Goal: Task Accomplishment & Management: Use online tool/utility

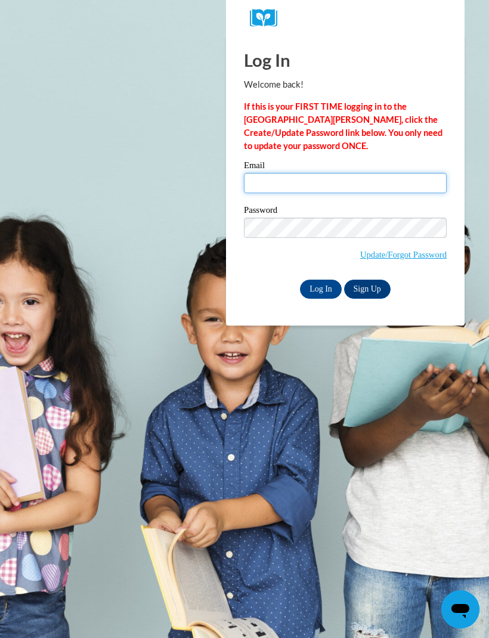
click at [287, 189] on input "Email" at bounding box center [345, 183] width 203 height 20
type input "[URL][DOMAIN_NAME]"
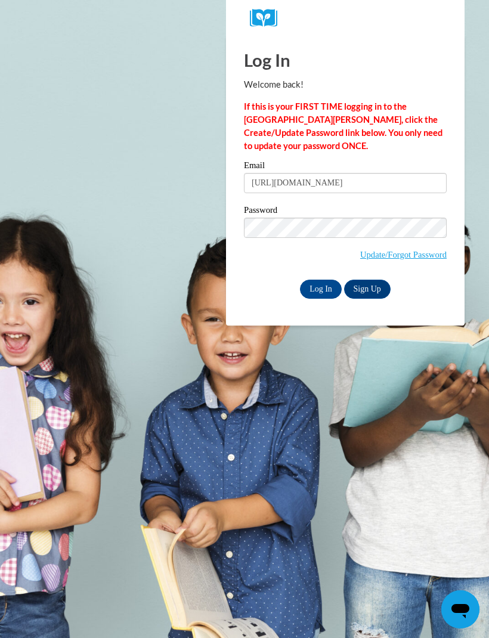
click at [326, 292] on input "Log In" at bounding box center [321, 289] width 42 height 19
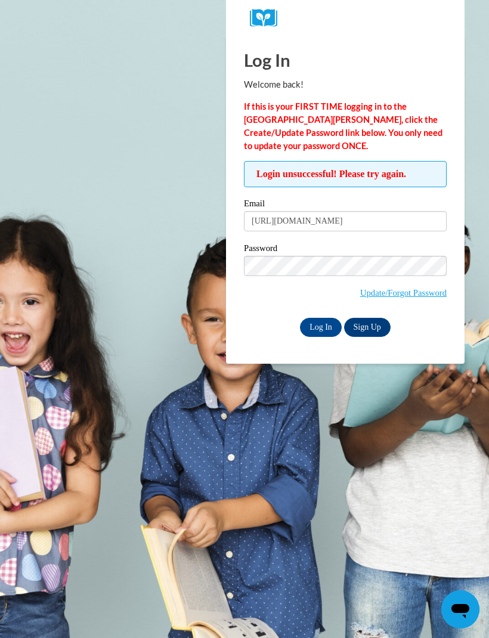
click at [322, 328] on input "Log In" at bounding box center [321, 327] width 42 height 19
click at [327, 323] on input "Log In" at bounding box center [321, 327] width 42 height 19
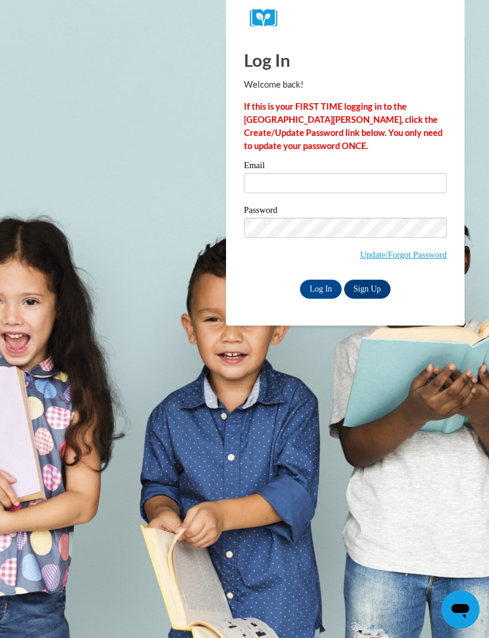
click at [310, 202] on div "Email" at bounding box center [345, 181] width 203 height 41
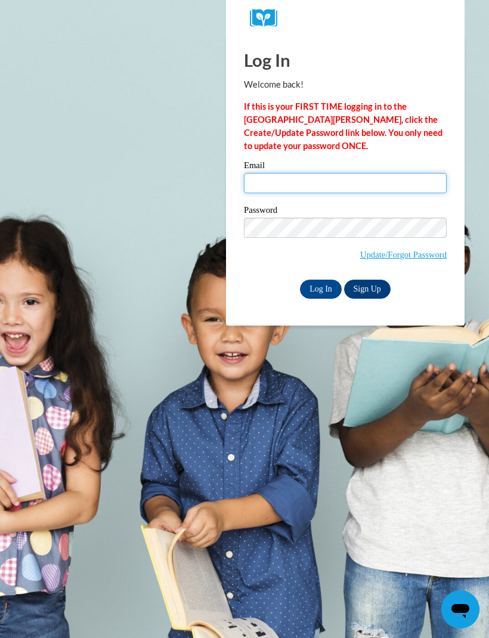
click at [285, 178] on input "Email" at bounding box center [345, 183] width 203 height 20
type input "guiltypleasures_12@yahoo.com"
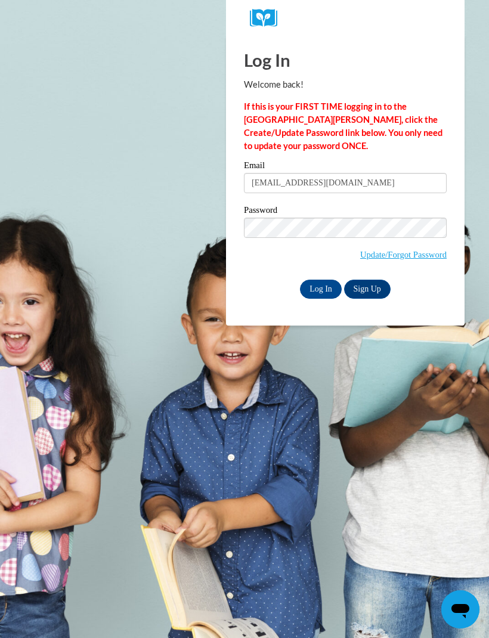
click at [320, 293] on input "Log In" at bounding box center [321, 289] width 42 height 19
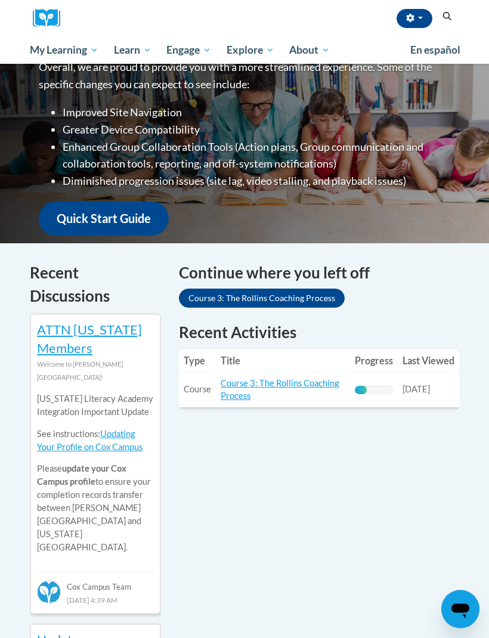
scroll to position [219, 0]
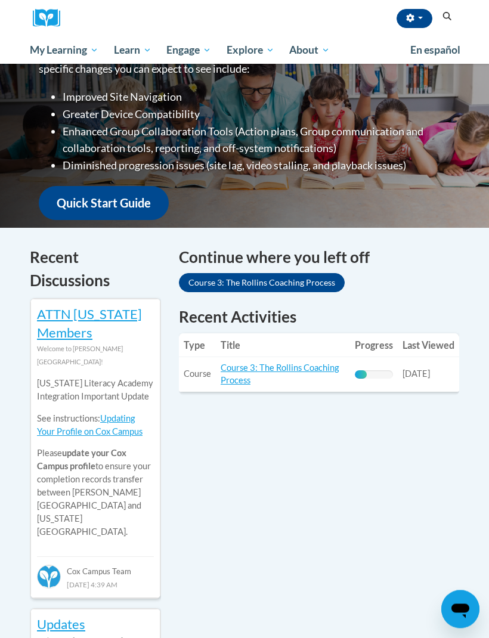
click at [246, 372] on link "Course 3: The Rollins Coaching Process" at bounding box center [280, 374] width 118 height 23
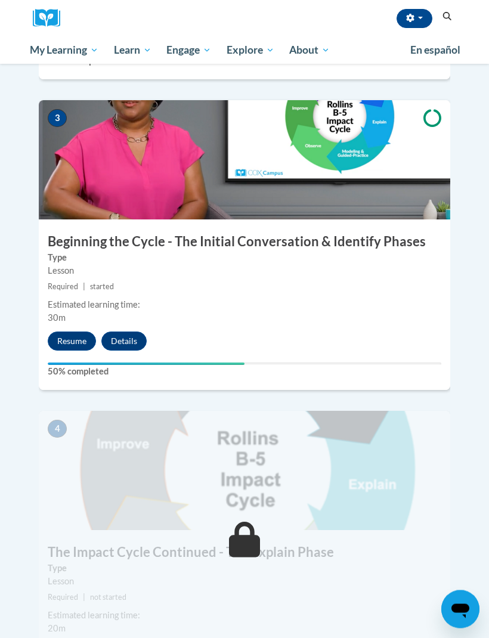
click at [70, 332] on button "Resume" at bounding box center [72, 341] width 48 height 19
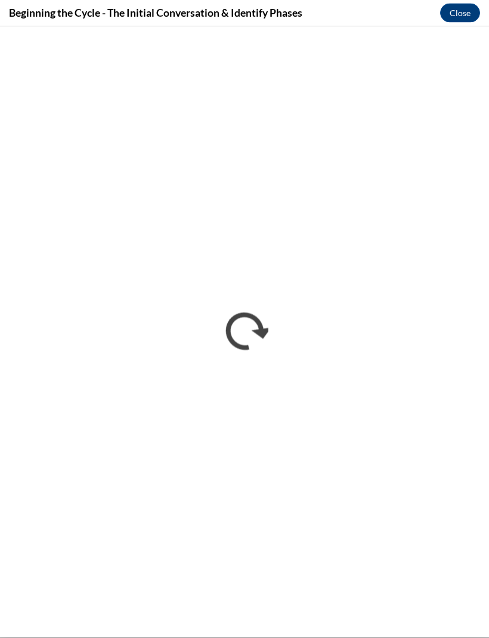
scroll to position [896, 0]
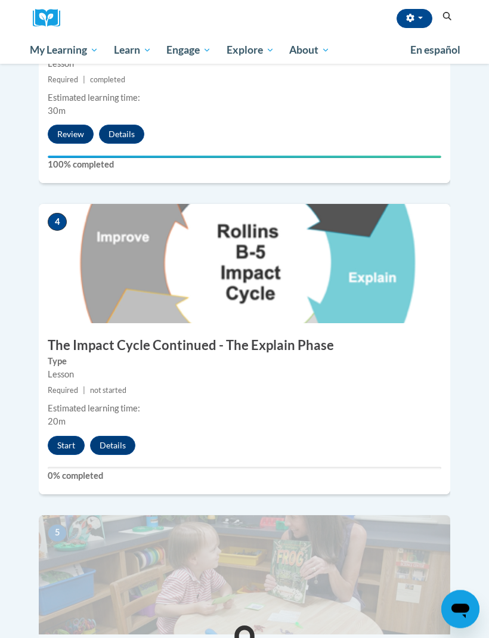
scroll to position [1103, 0]
click at [61, 436] on button "Start" at bounding box center [66, 445] width 37 height 19
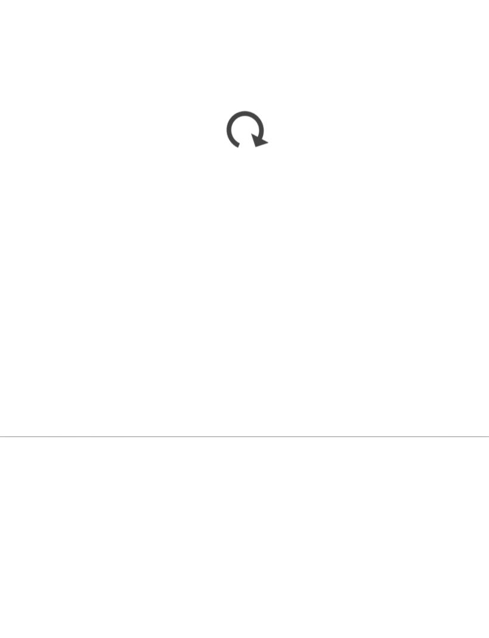
scroll to position [1367, 0]
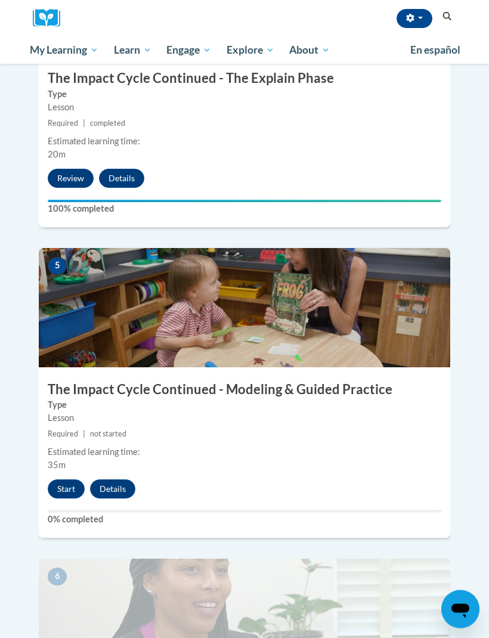
scroll to position [1370, 0]
click at [64, 480] on button "Start" at bounding box center [66, 489] width 37 height 19
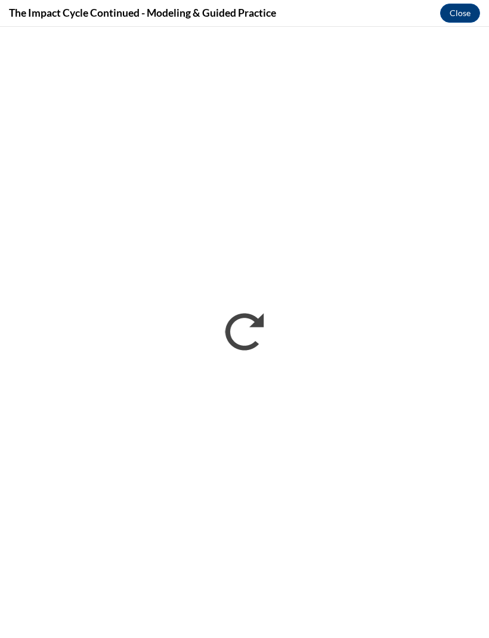
scroll to position [1370, 0]
